Goal: Task Accomplishment & Management: Complete application form

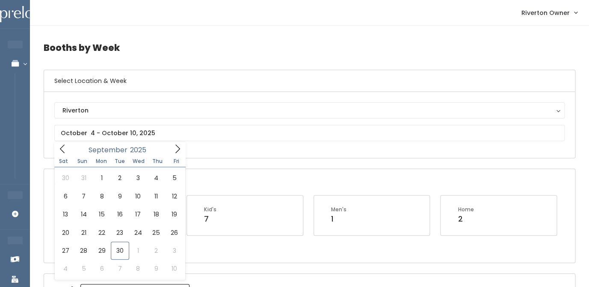
click at [178, 145] on icon at bounding box center [177, 148] width 9 height 9
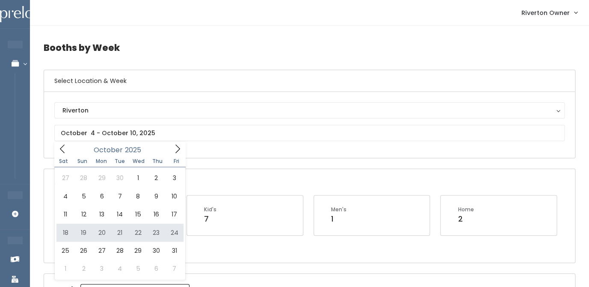
type input "[DATE] to [DATE]"
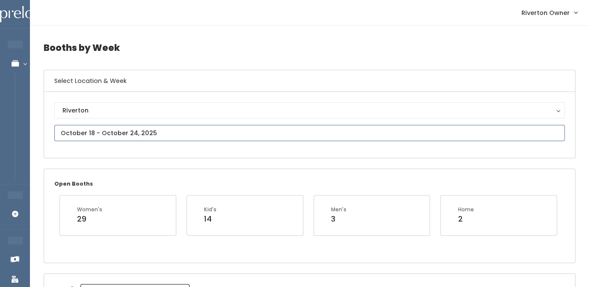
click at [115, 135] on input "text" at bounding box center [309, 133] width 510 height 16
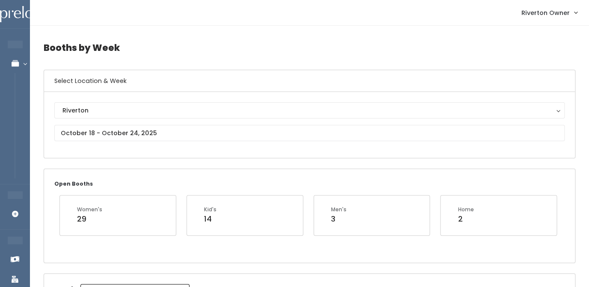
click at [239, 150] on div "Riverton Riverton" at bounding box center [309, 125] width 531 height 66
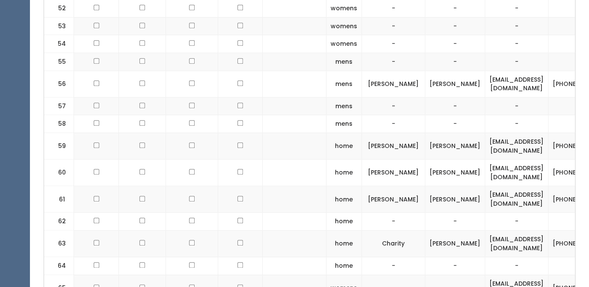
scroll to position [1355, 0]
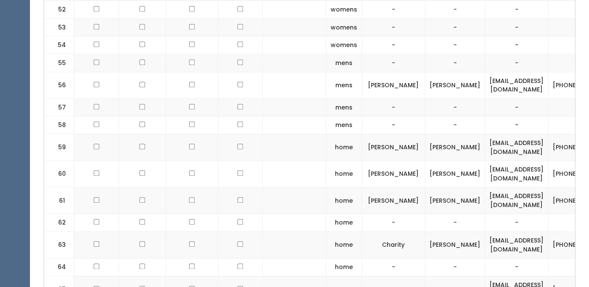
click at [533, 175] on td "emgill88@gmail.com" at bounding box center [516, 174] width 63 height 27
click at [282, 205] on td at bounding box center [295, 200] width 64 height 27
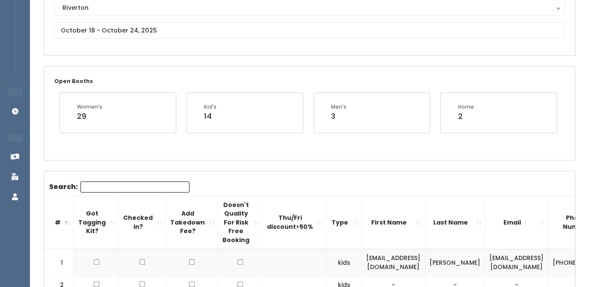
scroll to position [74, 0]
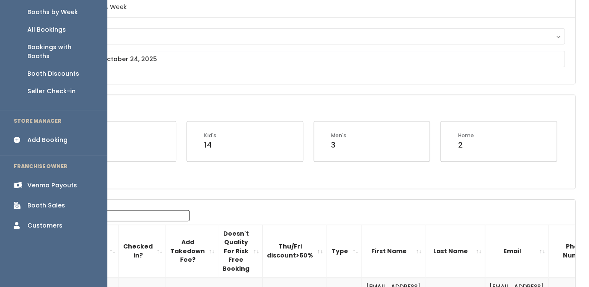
click at [27, 130] on link "Add Booking" at bounding box center [53, 139] width 107 height 19
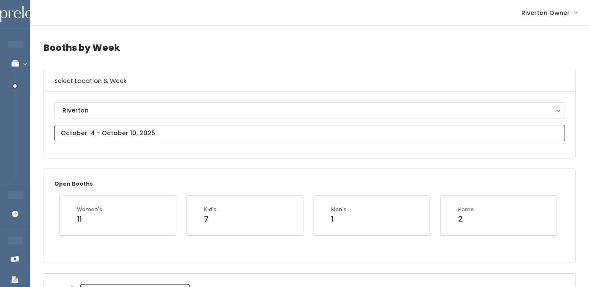
click at [131, 134] on input "text" at bounding box center [309, 133] width 510 height 16
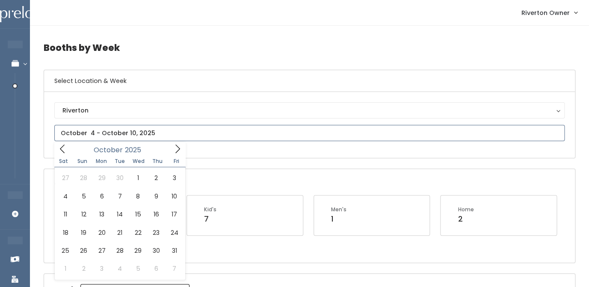
click at [181, 148] on icon at bounding box center [177, 148] width 9 height 9
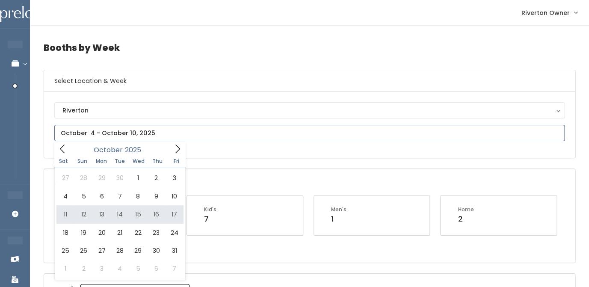
type input "October 11 to October 17"
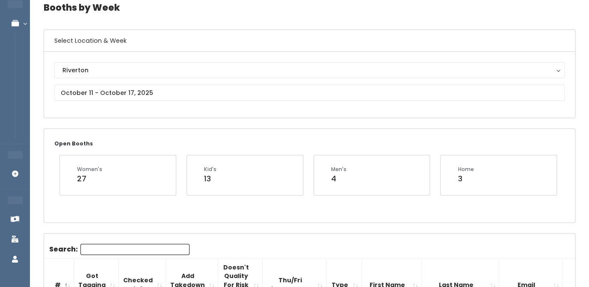
scroll to position [46, 0]
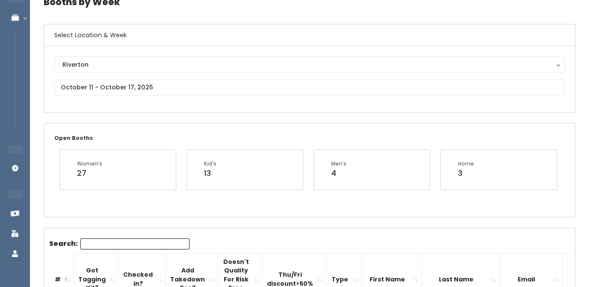
click at [143, 246] on input "Search:" at bounding box center [134, 243] width 109 height 11
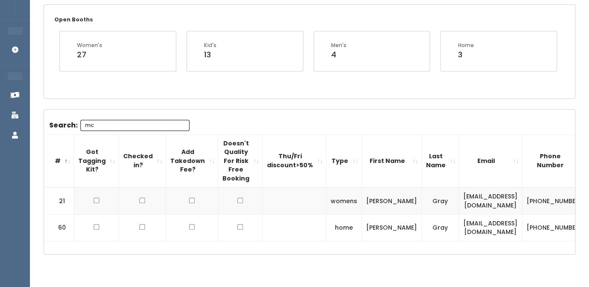
scroll to position [183, 0]
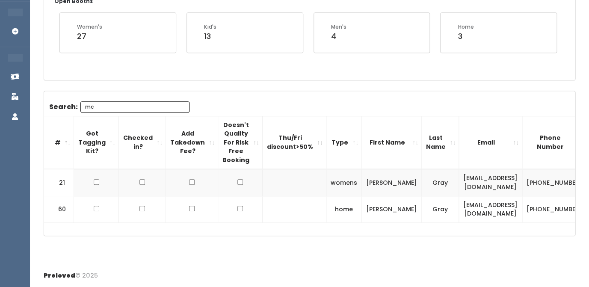
type input "mc"
click at [459, 183] on td "mccallgray20@gmail.com" at bounding box center [490, 182] width 63 height 27
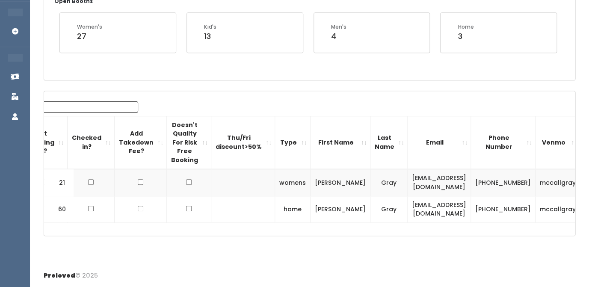
scroll to position [0, 53]
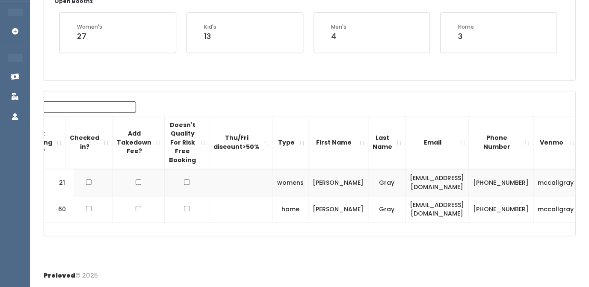
click at [533, 182] on td "mccallgray" at bounding box center [555, 182] width 45 height 27
click at [481, 179] on td "[PHONE_NUMBER]" at bounding box center [501, 182] width 65 height 27
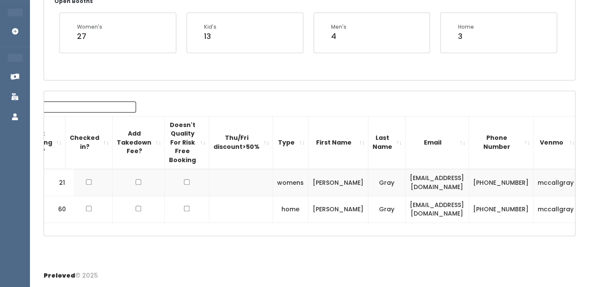
click at [481, 179] on td "[PHONE_NUMBER]" at bounding box center [501, 182] width 65 height 27
click at [319, 245] on div "Booths by Week Select Location & Week Riverton Riverton Open Booths Women's 27 …" at bounding box center [309, 53] width 559 height 421
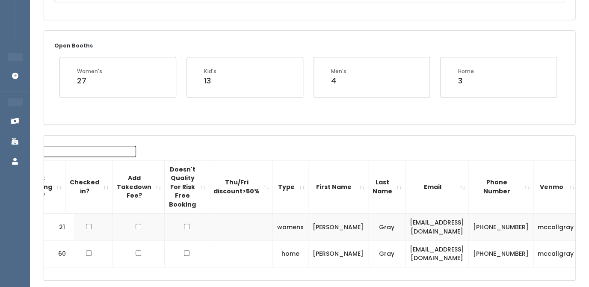
scroll to position [139, 0]
click at [589, 227] on span "button" at bounding box center [593, 226] width 3 height 5
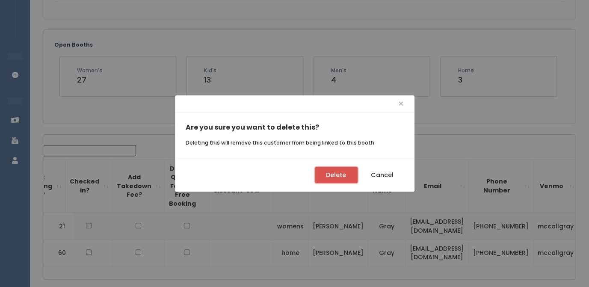
click at [325, 177] on button "Delete" at bounding box center [336, 175] width 43 height 16
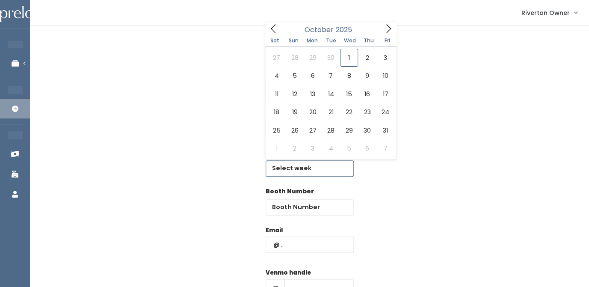
click at [305, 169] on input "text" at bounding box center [310, 168] width 88 height 16
click at [391, 29] on icon at bounding box center [388, 28] width 9 height 9
click at [272, 26] on icon at bounding box center [273, 28] width 9 height 9
type input "[DATE] to [DATE]"
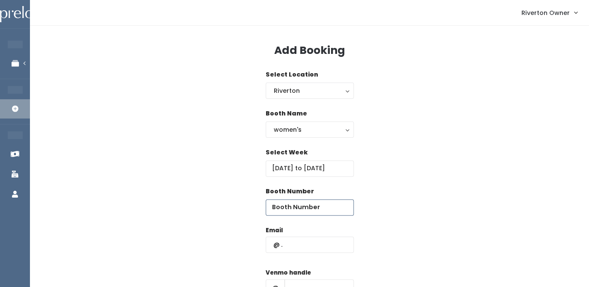
click at [276, 209] on input "number" at bounding box center [310, 207] width 88 height 16
type input "29"
click at [296, 245] on input "text" at bounding box center [310, 245] width 88 height 16
click at [279, 251] on input "text" at bounding box center [310, 245] width 88 height 16
paste input "mccallgray20@gmail.com"
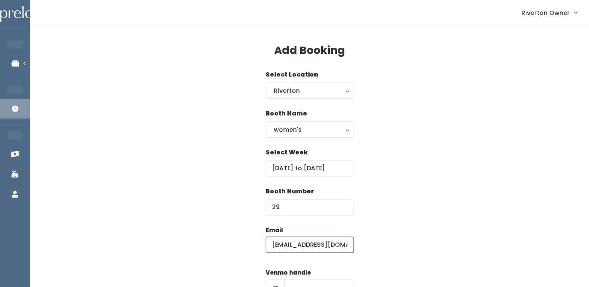
scroll to position [0, 7]
type input "mccallgray20@gmail.com"
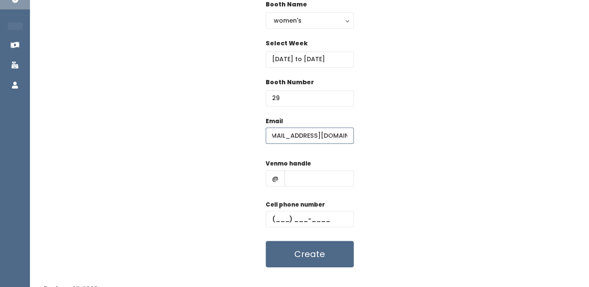
scroll to position [112, 0]
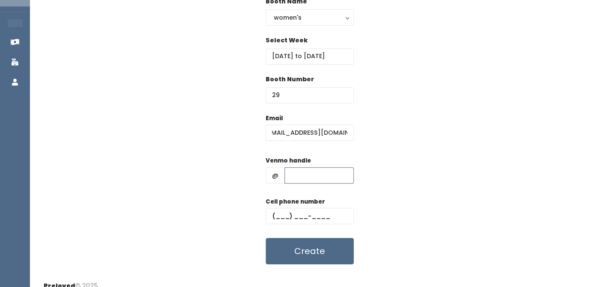
click at [296, 175] on input "text" at bounding box center [318, 175] width 69 height 16
paste input "mccallgray"
type input "mccallgray"
click at [280, 213] on input "text" at bounding box center [310, 216] width 88 height 16
paste input "(801) 859-6061"
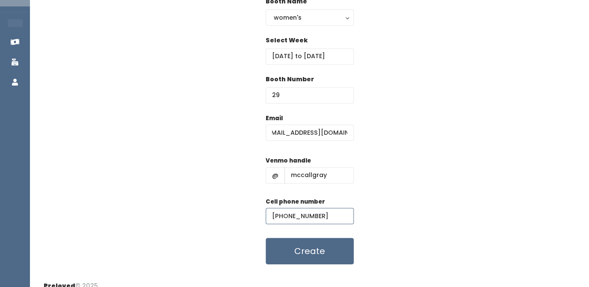
type input "(801) 859-6061"
click at [406, 187] on div "Email mccallgray20@gmail.com Venmo handle @ mccallgray Cell phone number (801) …" at bounding box center [310, 189] width 532 height 151
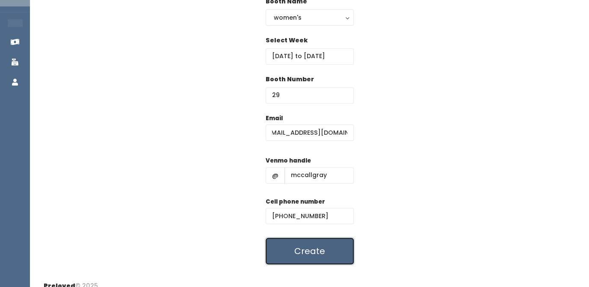
click at [300, 259] on button "Create" at bounding box center [310, 251] width 88 height 27
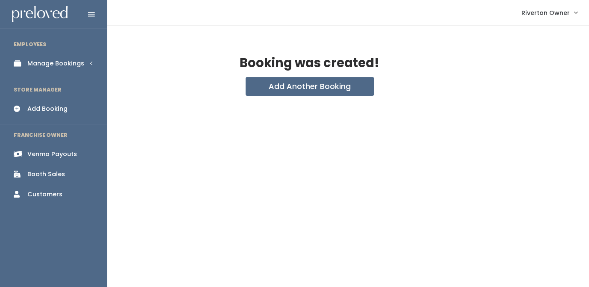
click at [30, 67] on div "Manage Bookings" at bounding box center [55, 63] width 57 height 9
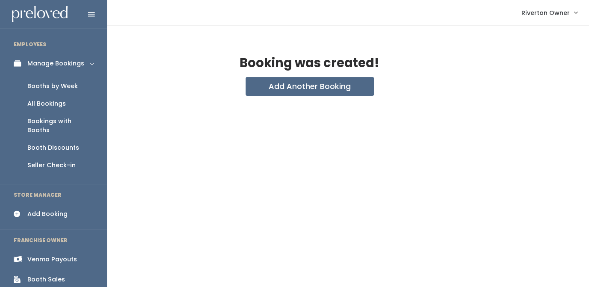
click at [33, 86] on div "Booths by Week" at bounding box center [52, 86] width 50 height 9
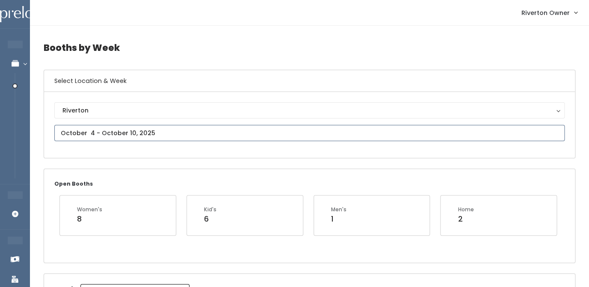
click at [165, 135] on input "text" at bounding box center [309, 133] width 510 height 16
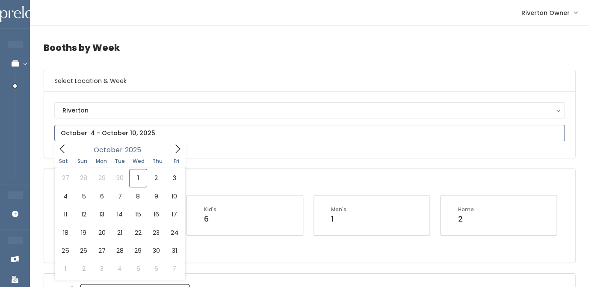
click at [172, 150] on span at bounding box center [177, 148] width 16 height 13
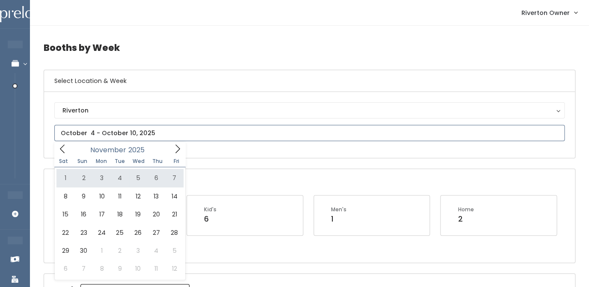
click at [62, 154] on icon at bounding box center [62, 148] width 9 height 9
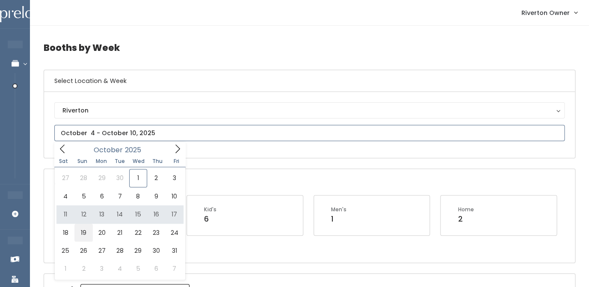
type input "October 18 to October 24"
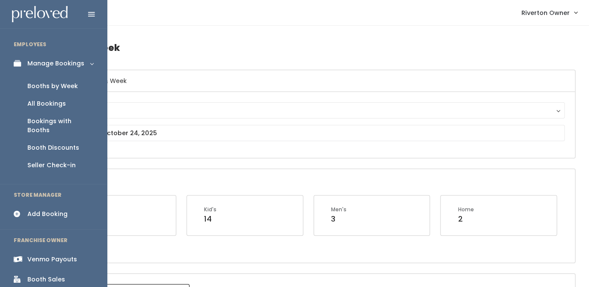
click at [30, 210] on div "Add Booking" at bounding box center [47, 214] width 40 height 9
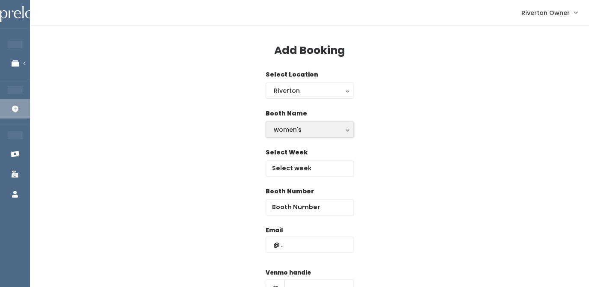
click at [317, 129] on div "women's" at bounding box center [310, 129] width 72 height 9
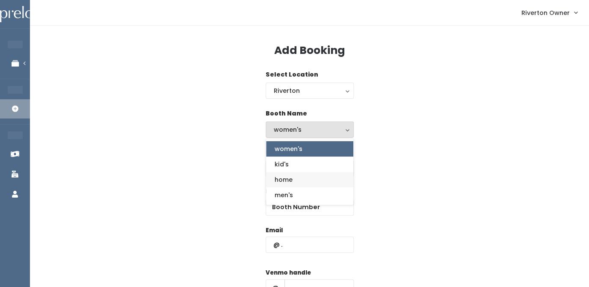
click at [283, 178] on span "home" at bounding box center [284, 179] width 18 height 9
select select "home"
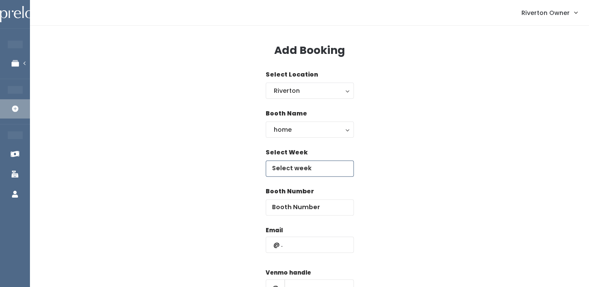
click at [287, 166] on input "text" at bounding box center [310, 168] width 88 height 16
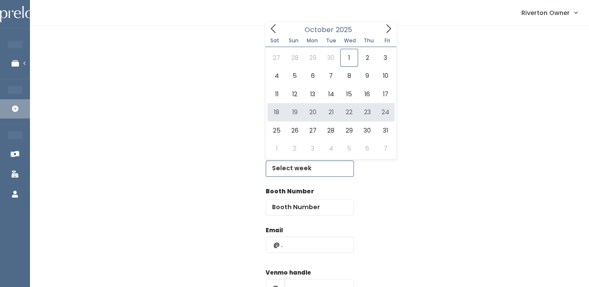
type input "October 18 to October 24"
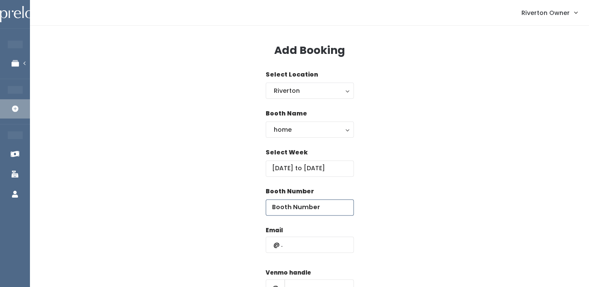
click at [291, 206] on input "number" at bounding box center [310, 207] width 88 height 16
type input "62"
click at [287, 244] on input "text" at bounding box center [310, 245] width 88 height 16
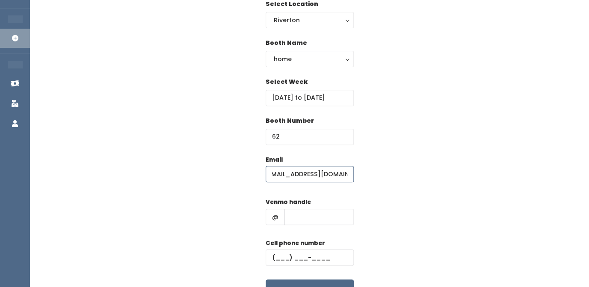
scroll to position [76, 0]
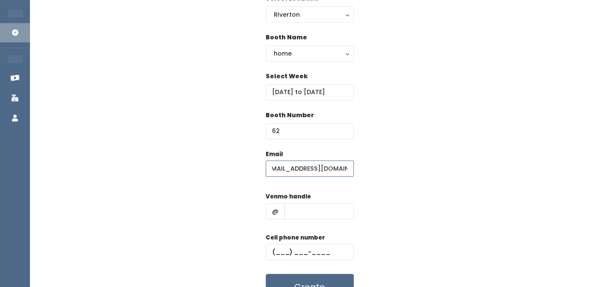
type input "[EMAIL_ADDRESS][DOMAIN_NAME]"
click at [293, 221] on div "Venmo handle @" at bounding box center [310, 209] width 88 height 34
click at [294, 210] on input "text" at bounding box center [318, 211] width 69 height 16
type input "mccallgray"
click at [281, 257] on input "text" at bounding box center [310, 252] width 88 height 16
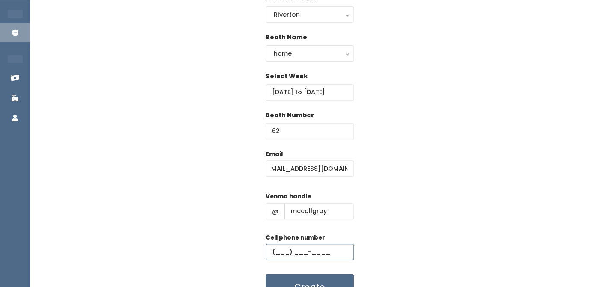
paste input "[PHONE_NUMBER]"
type input "[PHONE_NUMBER]"
click at [415, 199] on div "Email mccallgray20@gmail.com Venmo handle @ mccallgray Cell phone number (801) …" at bounding box center [310, 225] width 532 height 151
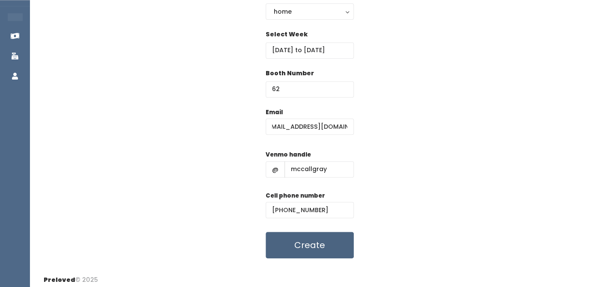
scroll to position [122, 0]
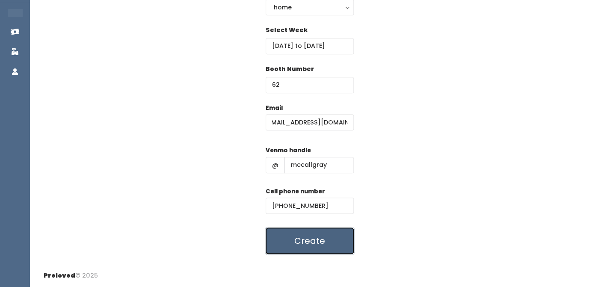
click at [305, 249] on button "Create" at bounding box center [310, 241] width 88 height 27
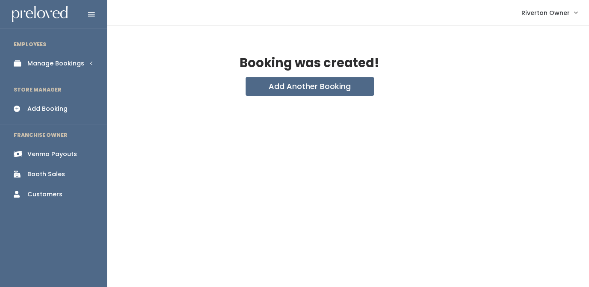
click at [27, 65] on link "Manage Bookings" at bounding box center [53, 63] width 107 height 19
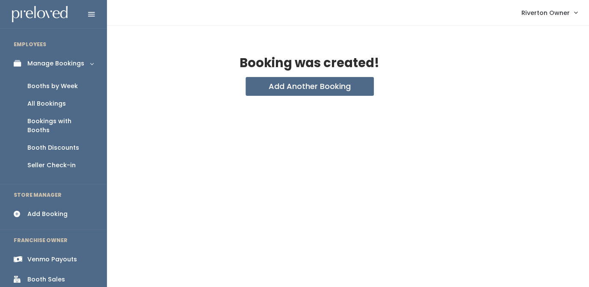
click at [34, 81] on link "Booths by Week" at bounding box center [53, 86] width 107 height 18
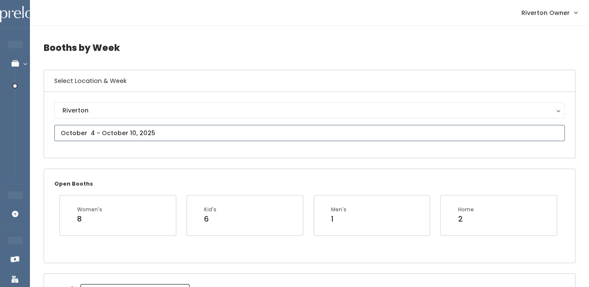
click at [152, 135] on input "text" at bounding box center [309, 133] width 510 height 16
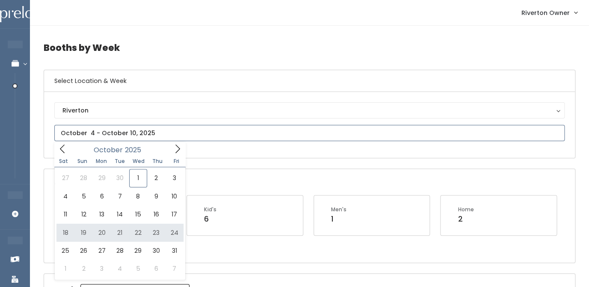
type input "October 18 to October 24"
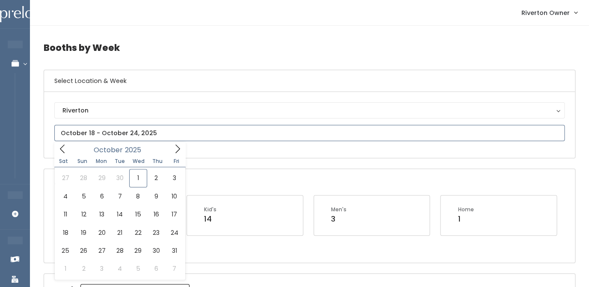
click at [85, 132] on input "text" at bounding box center [309, 133] width 510 height 16
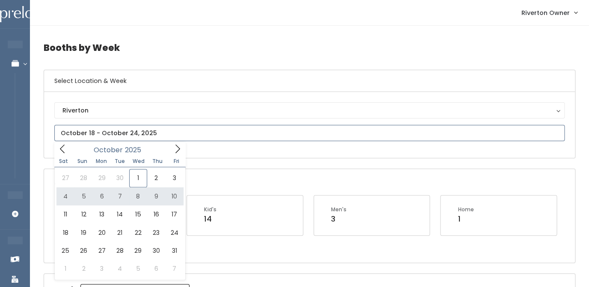
type input "October 4 to October 10"
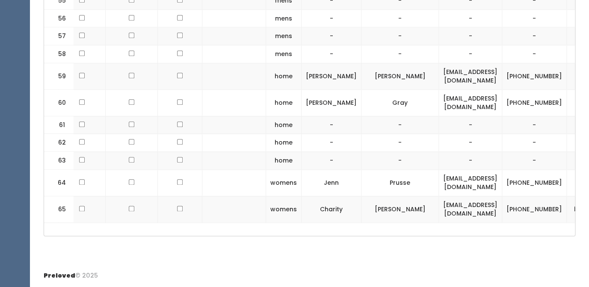
scroll to position [0, 107]
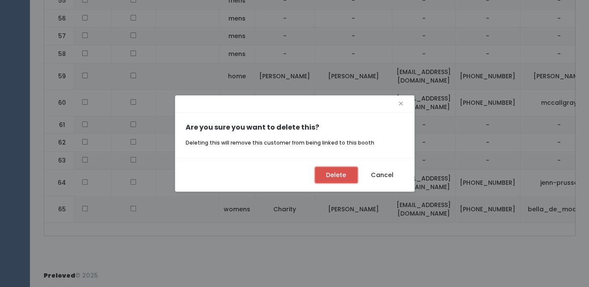
click at [343, 173] on button "Delete" at bounding box center [336, 175] width 43 height 16
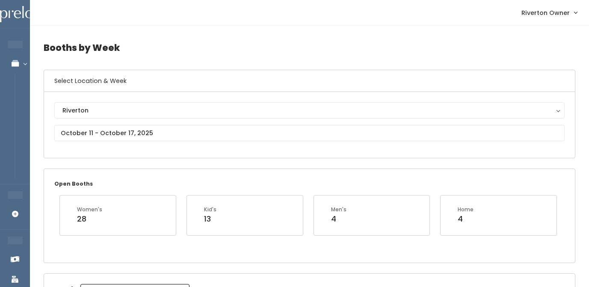
scroll to position [306, 0]
